Goal: Task Accomplishment & Management: Manage account settings

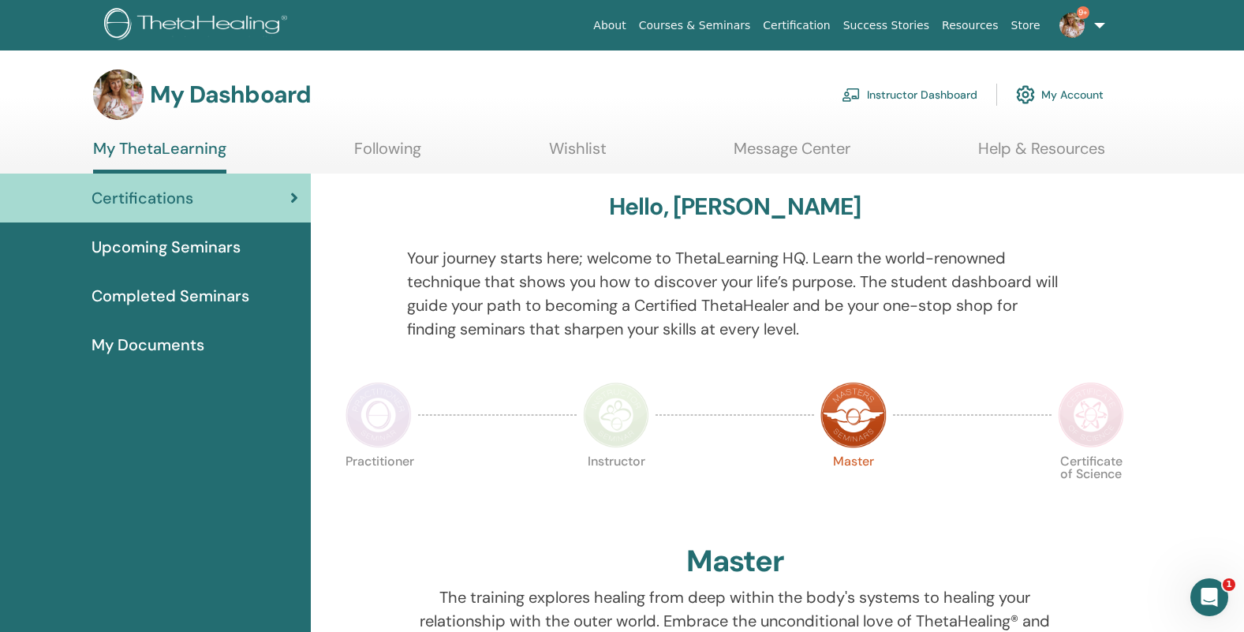
click at [910, 102] on link "Instructor Dashboard" at bounding box center [909, 94] width 136 height 35
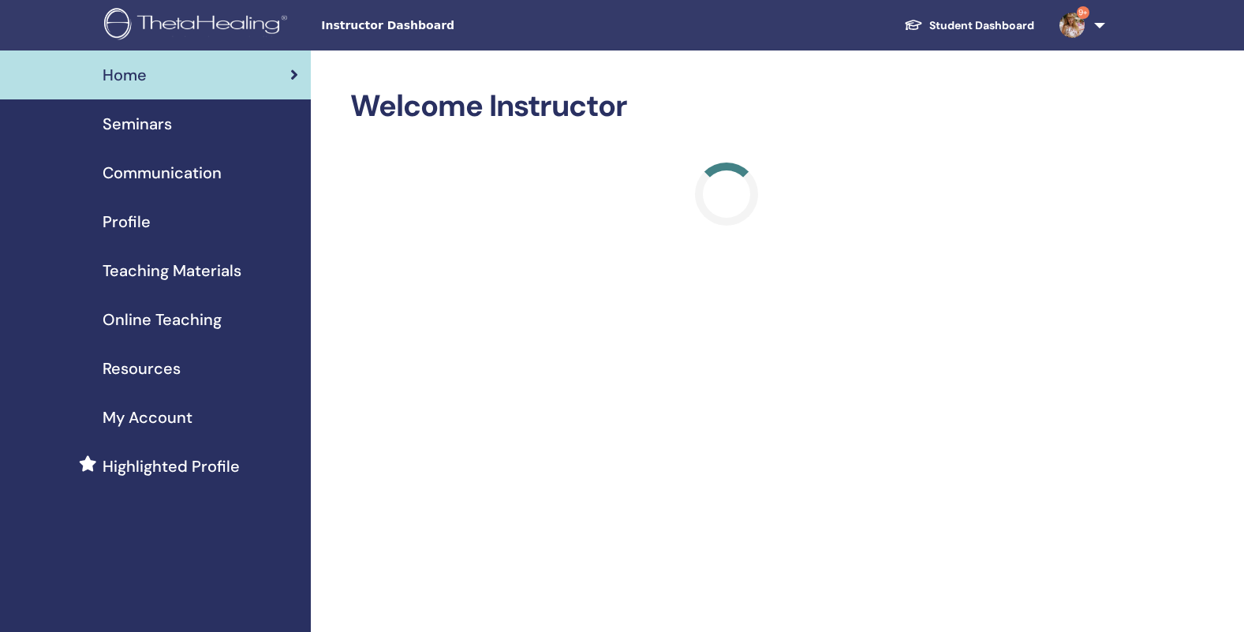
click at [151, 125] on span "Seminars" at bounding box center [137, 124] width 69 height 24
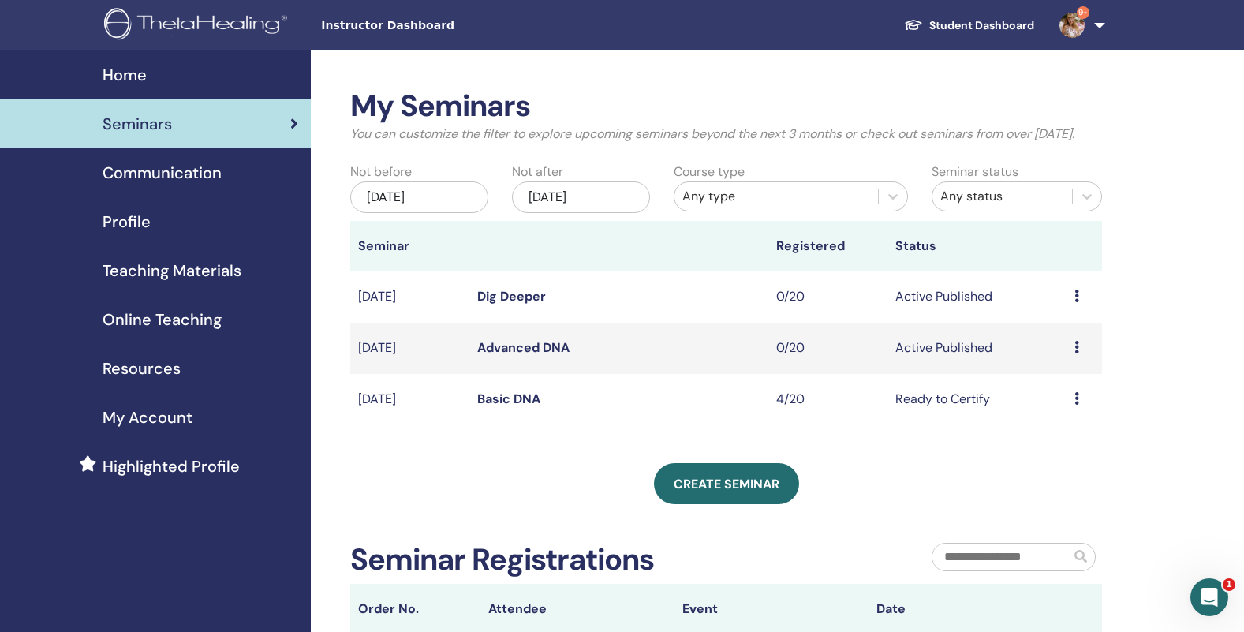
click at [1077, 353] on icon at bounding box center [1076, 347] width 5 height 13
click at [1063, 453] on p "Cancel" at bounding box center [1061, 451] width 60 height 19
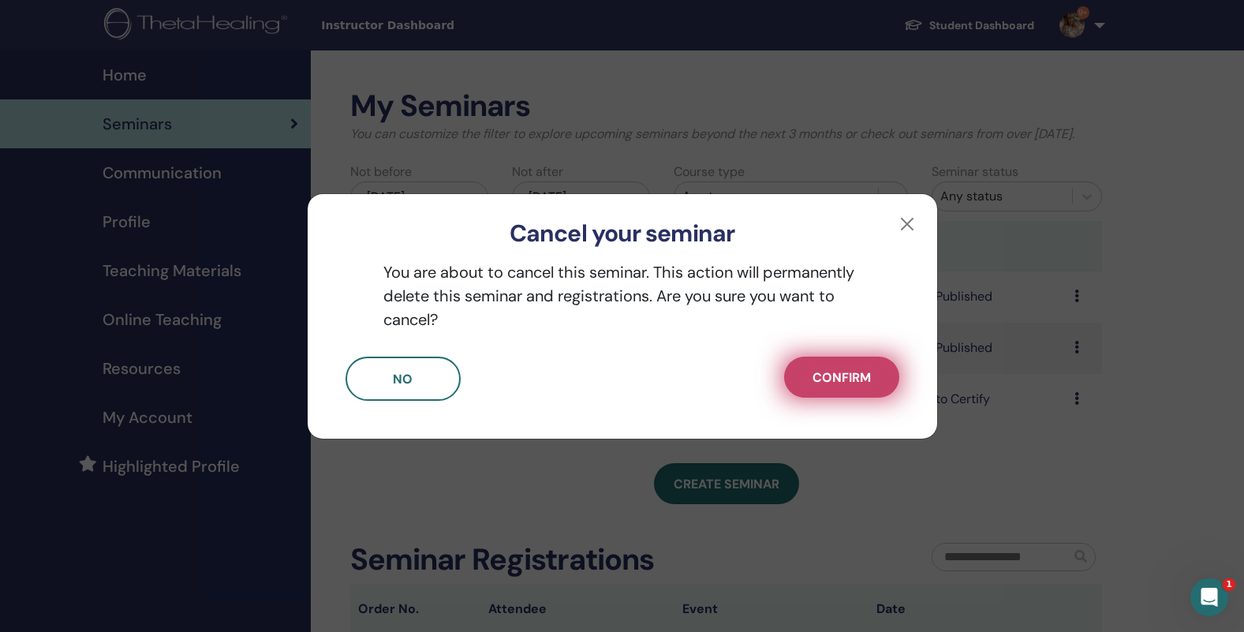
click at [836, 386] on button "Confirm" at bounding box center [841, 376] width 115 height 41
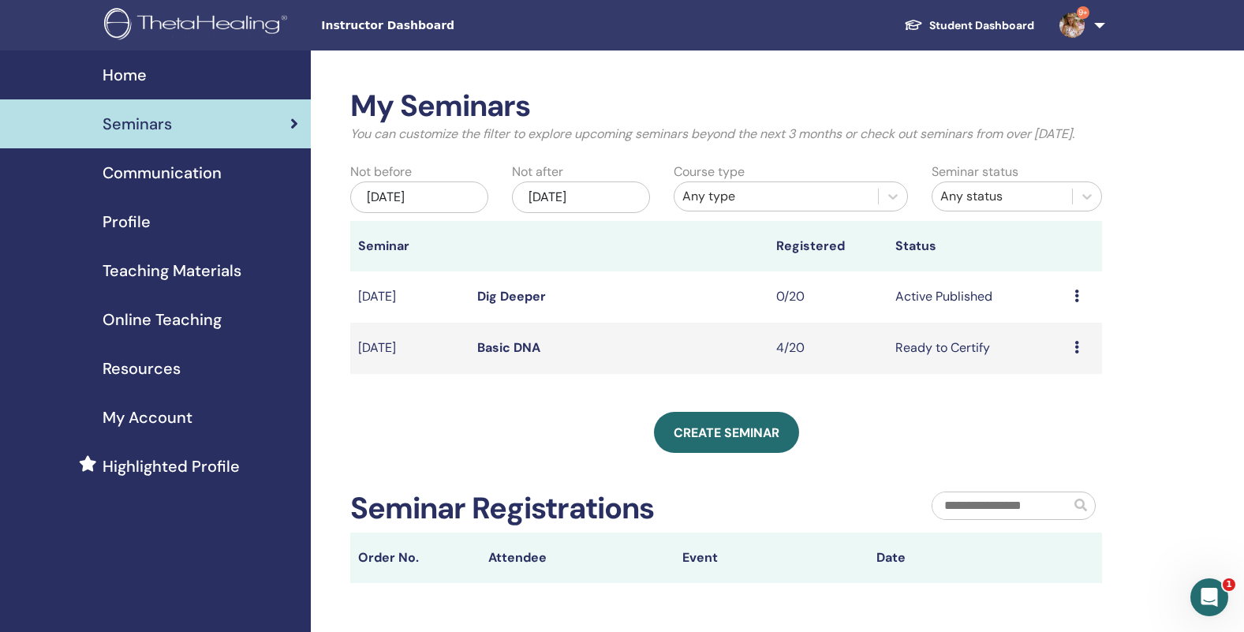
click at [1077, 302] on icon at bounding box center [1076, 295] width 5 height 13
click at [1072, 401] on p "Cancel" at bounding box center [1061, 399] width 60 height 19
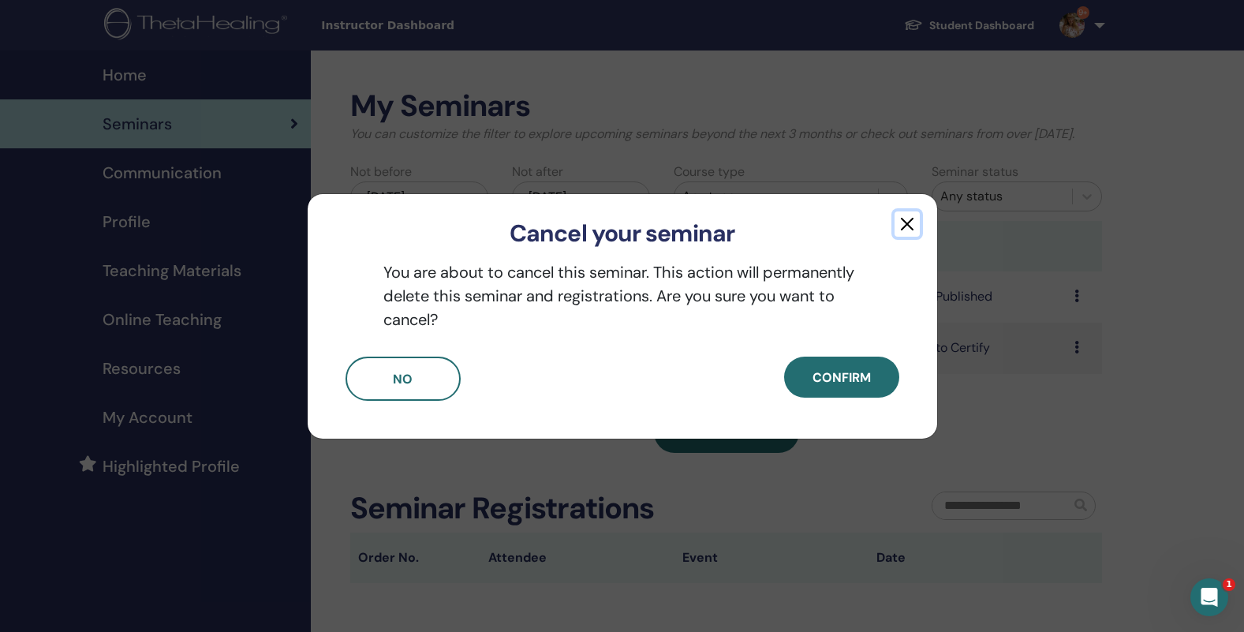
click at [906, 232] on button "button" at bounding box center [906, 223] width 25 height 25
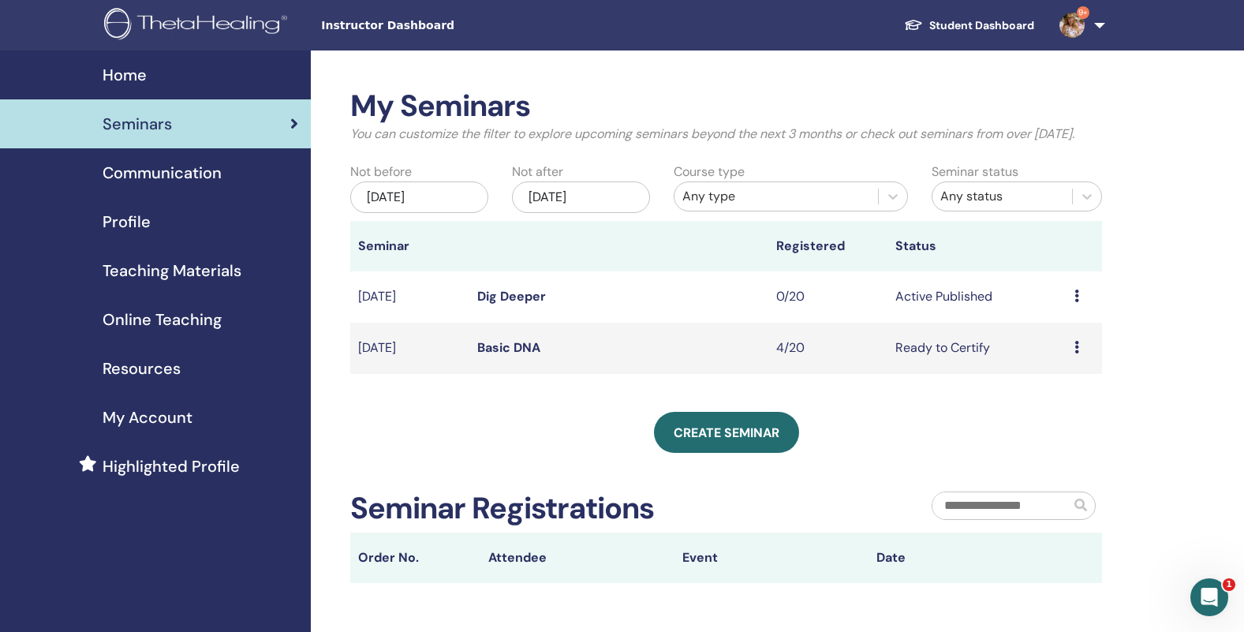
click at [1076, 302] on icon at bounding box center [1076, 295] width 5 height 13
click at [1054, 397] on p "Cancel" at bounding box center [1061, 398] width 60 height 19
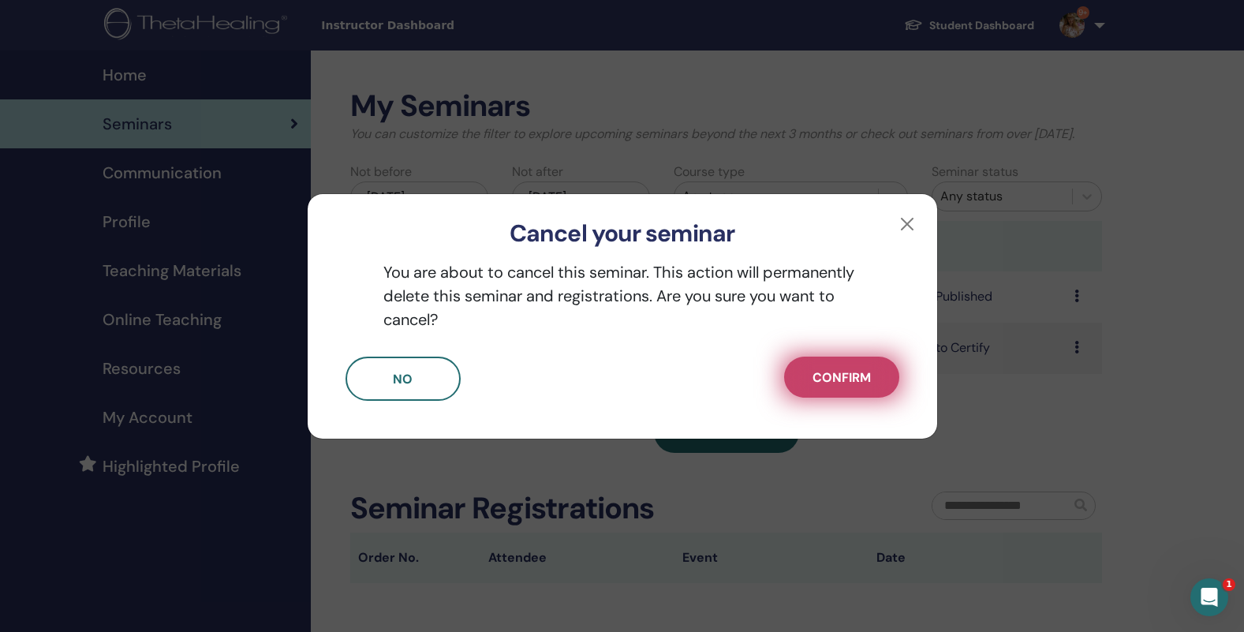
click at [887, 379] on button "Confirm" at bounding box center [841, 376] width 115 height 41
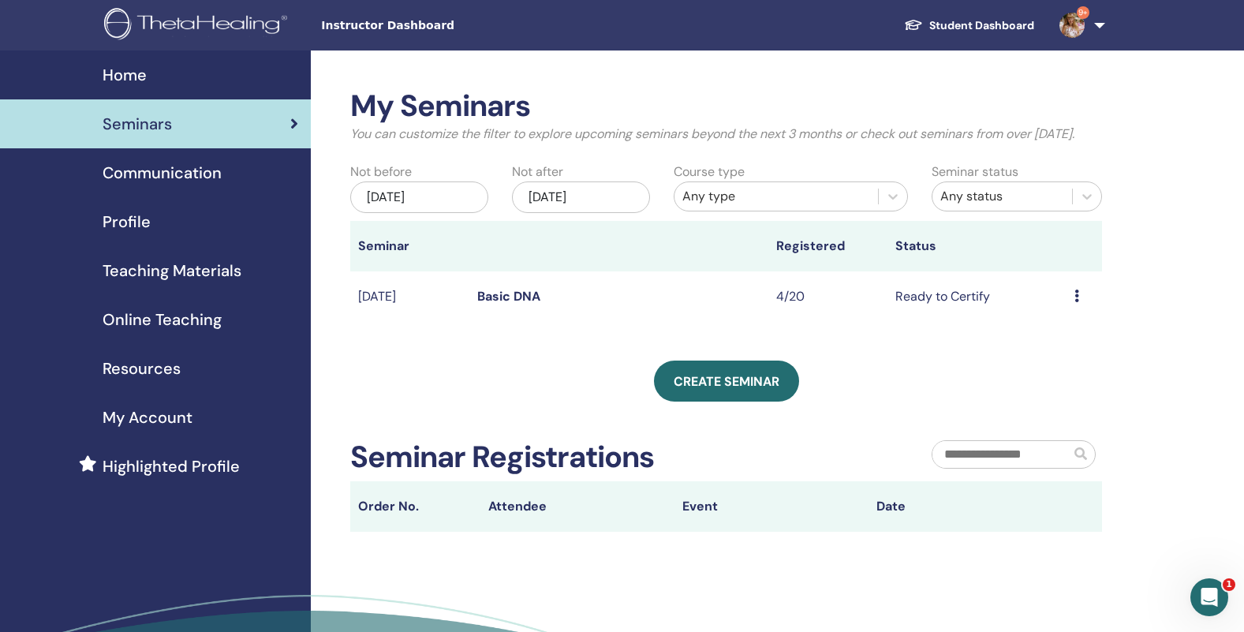
click at [1077, 302] on icon at bounding box center [1076, 295] width 5 height 13
click at [1142, 335] on div "My Seminars You can customize the filter to explore upcoming seminars beyond th…" at bounding box center [777, 401] width 933 height 702
click at [517, 304] on link "Basic DNA" at bounding box center [508, 296] width 63 height 17
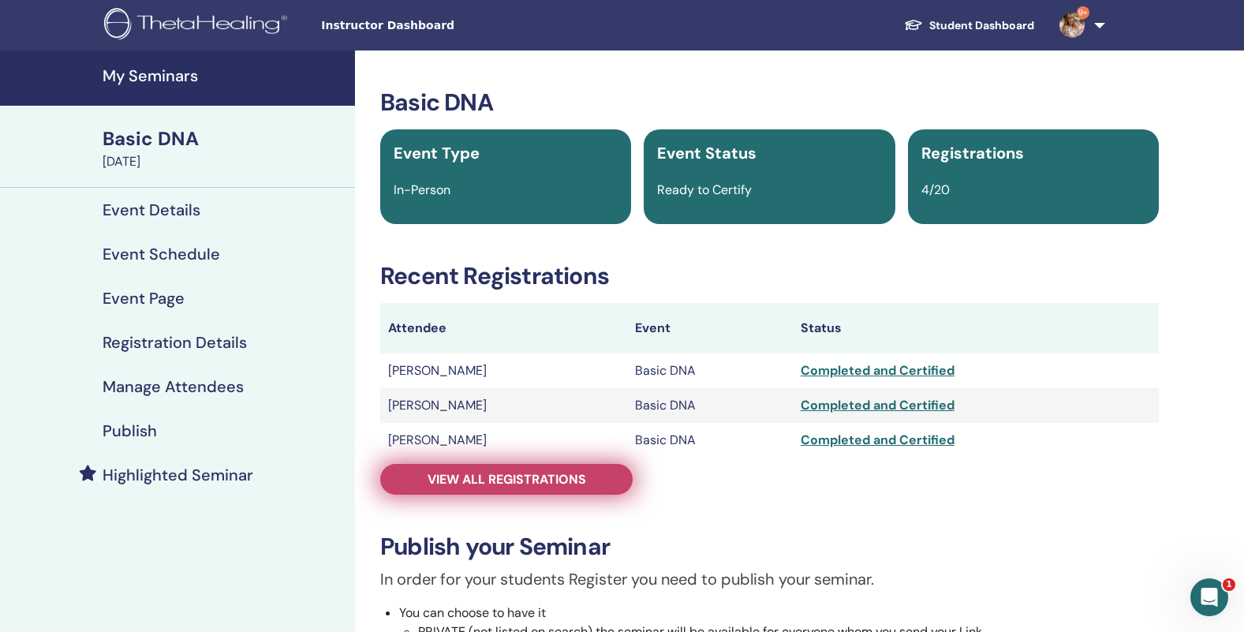
click at [533, 466] on link "View all registrations" at bounding box center [506, 479] width 252 height 31
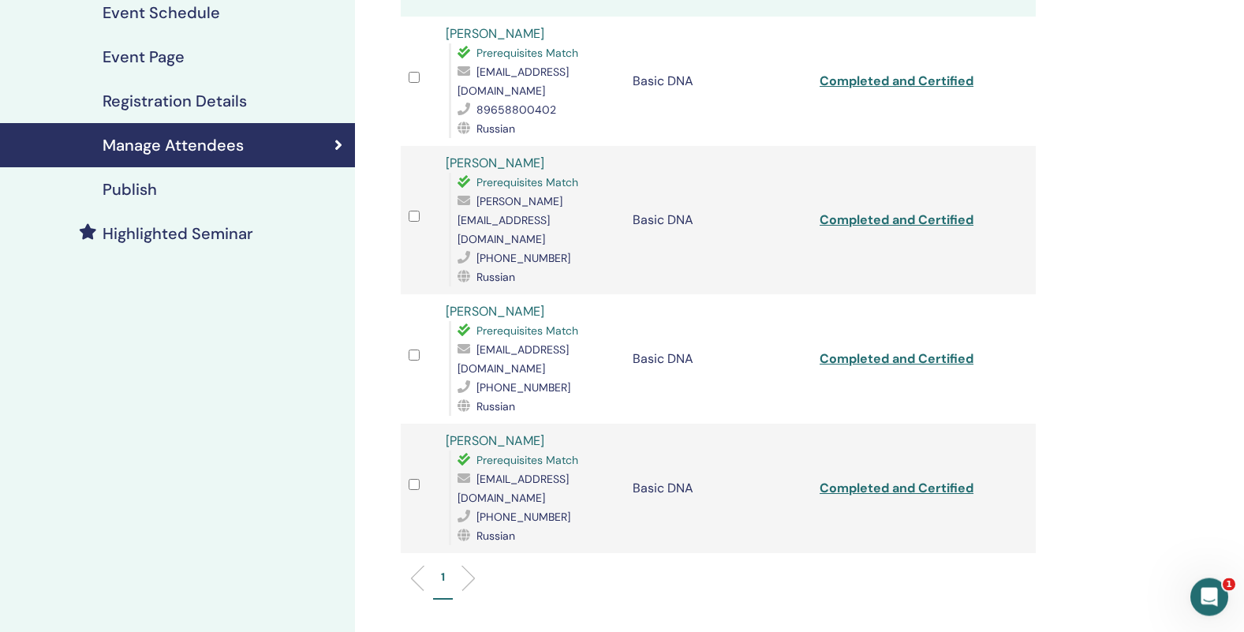
scroll to position [328, 0]
